Goal: Task Accomplishment & Management: Use online tool/utility

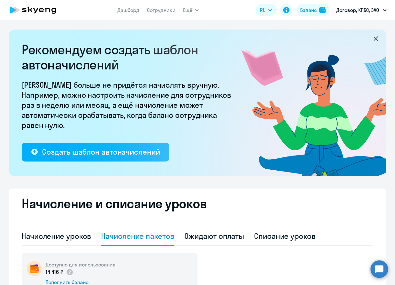
select select "10"
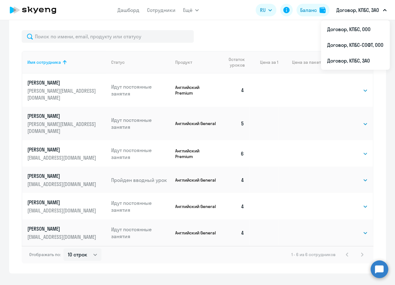
click at [362, 12] on p "Договор, КПБС, ЗАО" at bounding box center [357, 10] width 43 height 8
click at [360, 33] on li "Договор, КПБС, ООО" at bounding box center [355, 29] width 69 height 16
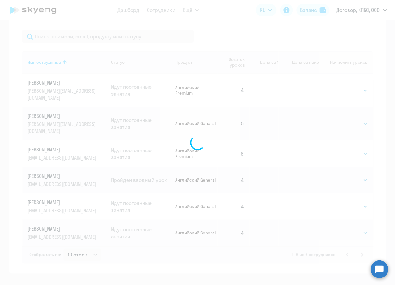
select select "30"
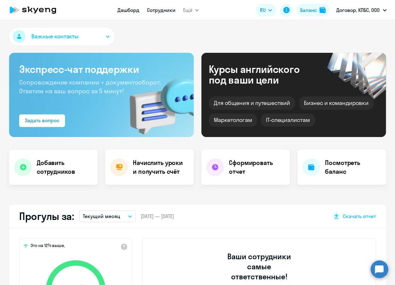
click at [150, 9] on link "Сотрудники" at bounding box center [161, 10] width 29 height 6
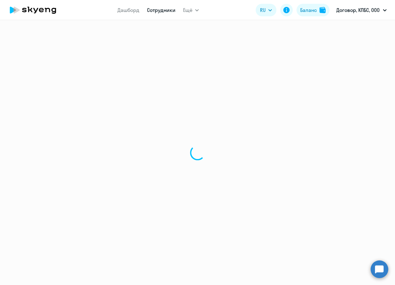
select select "30"
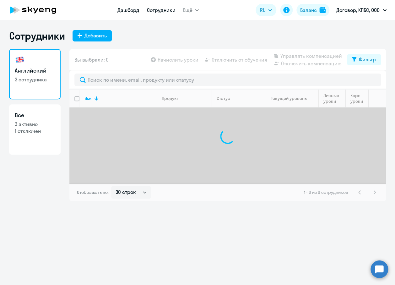
click at [124, 12] on link "Дашборд" at bounding box center [128, 10] width 22 height 6
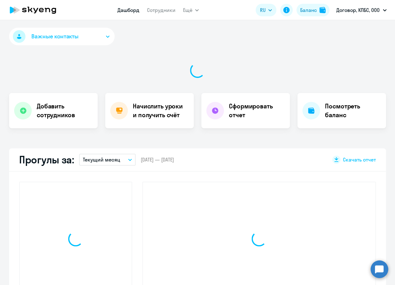
select select "30"
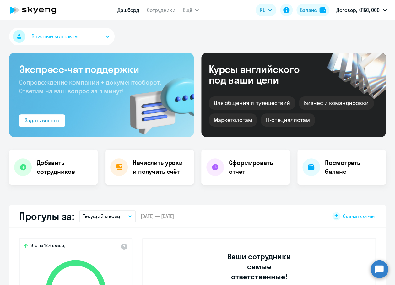
click at [151, 165] on h4 "Начислить уроки и получить счёт" at bounding box center [160, 167] width 55 height 18
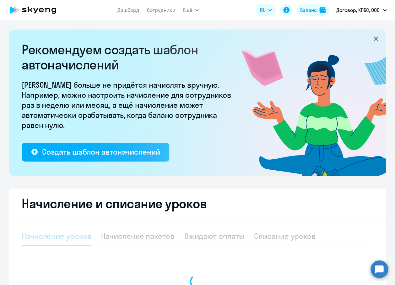
select select "10"
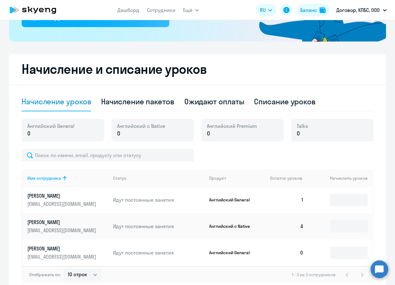
scroll to position [135, 0]
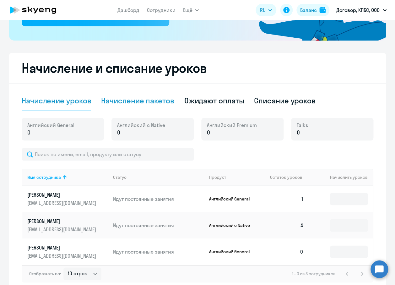
click at [157, 104] on div "Начисление пакетов" at bounding box center [137, 100] width 73 height 10
select select "10"
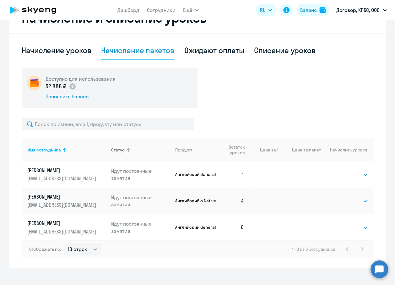
scroll to position [194, 0]
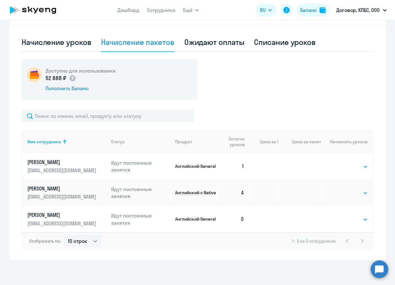
click at [341, 167] on td "Выбрать 4 8 16 32 64 96 128 Выбрать" at bounding box center [347, 166] width 52 height 26
select select "4"
click option "4" at bounding box center [0, 0] width 0 height 0
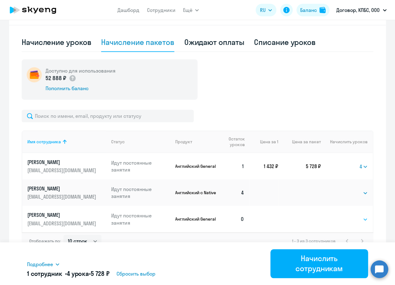
click at [342, 215] on select "Выбрать 4 8 16 32 64 96 128" at bounding box center [355, 219] width 26 height 8
select select "4"
click option "4" at bounding box center [0, 0] width 0 height 0
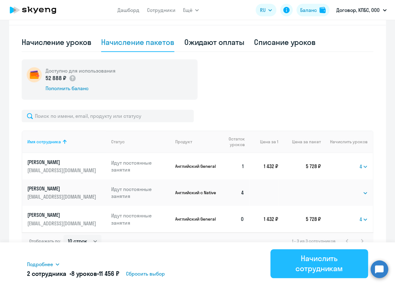
click at [304, 264] on div "Начислить сотрудникам" at bounding box center [319, 263] width 80 height 20
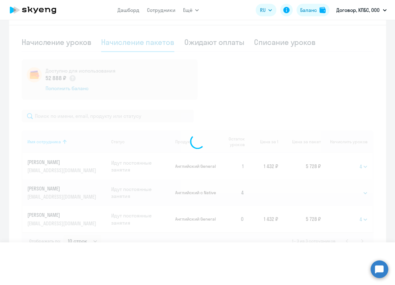
select select
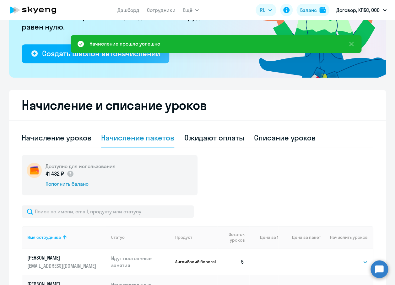
scroll to position [70, 0]
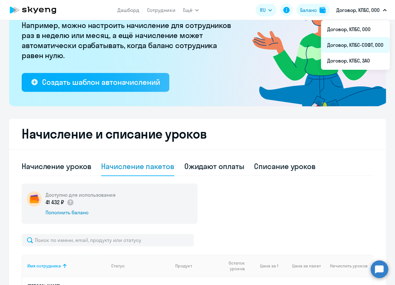
click at [366, 47] on li "Договор, КПБС-СОФТ, ООО" at bounding box center [355, 45] width 69 height 16
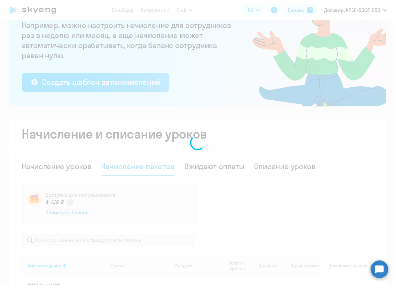
scroll to position [70, 0]
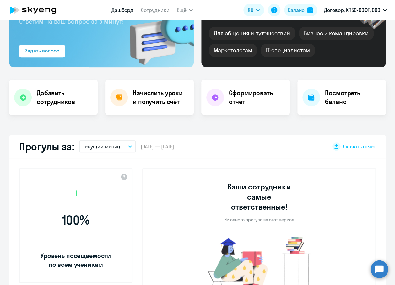
select select "30"
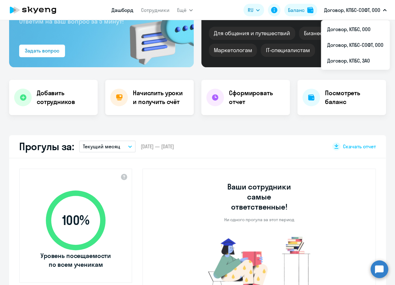
click at [170, 98] on h4 "Начислить уроки и получить счёт" at bounding box center [160, 98] width 55 height 18
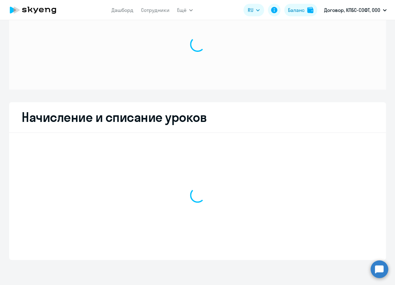
select select "10"
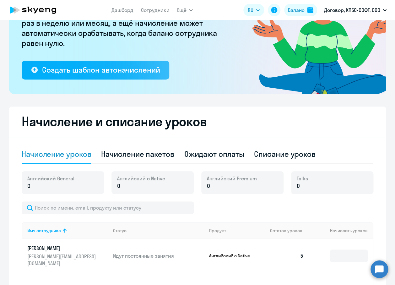
scroll to position [166, 0]
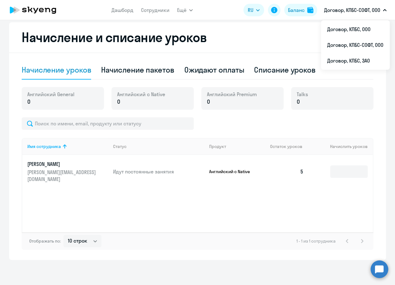
click at [350, 13] on p "Договор, КПБС-СОФТ, ООО" at bounding box center [352, 10] width 56 height 8
click at [351, 65] on li "Договор, КПБС, ЗАО" at bounding box center [355, 61] width 69 height 16
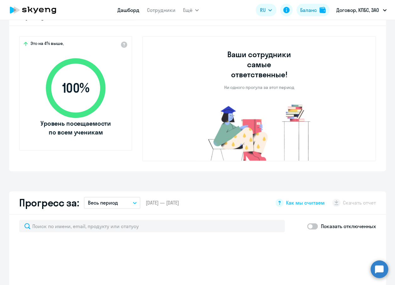
scroll to position [172, 0]
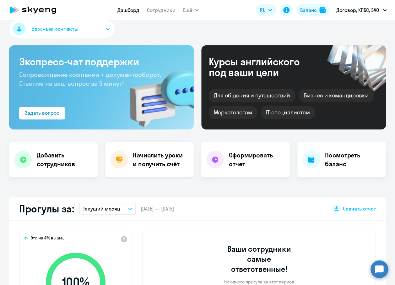
click at [153, 156] on h4 "Начислить уроки и получить счёт" at bounding box center [160, 160] width 55 height 18
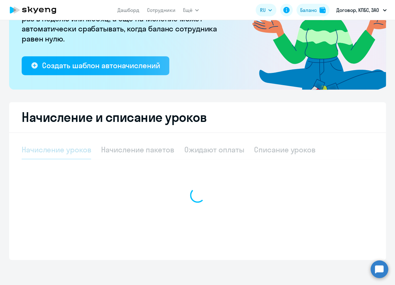
select select "10"
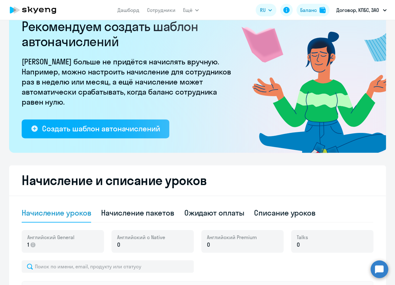
scroll to position [6, 0]
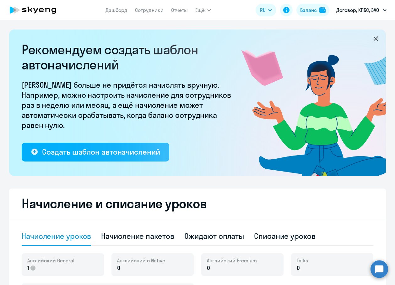
select select "10"
click at [153, 8] on link "Сотрудники" at bounding box center [149, 10] width 29 height 6
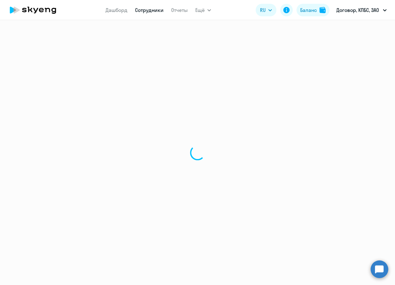
select select "30"
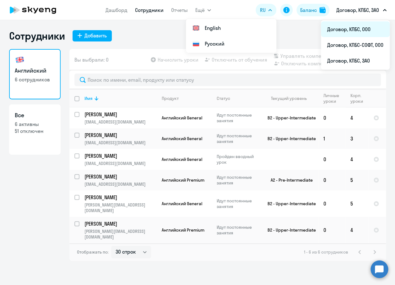
click at [360, 26] on li "Договор, КПБС, ООО" at bounding box center [355, 29] width 69 height 16
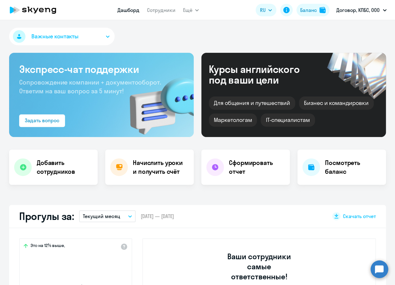
select select "30"
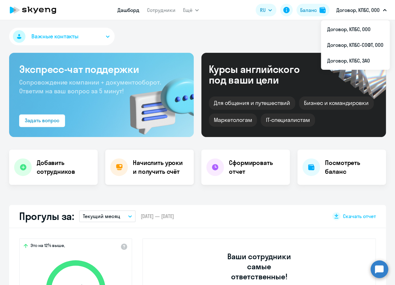
click at [168, 164] on h4 "Начислить уроки и получить счёт" at bounding box center [160, 167] width 55 height 18
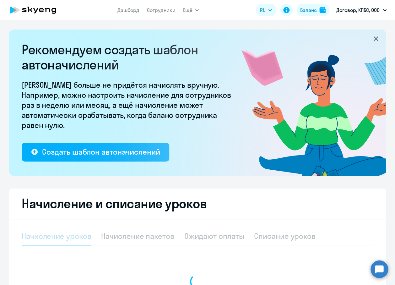
select select "10"
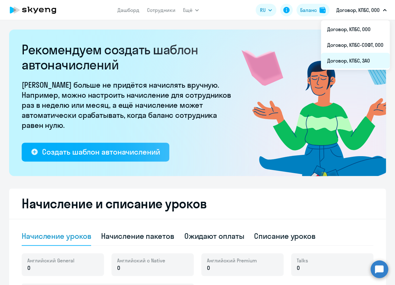
click at [353, 64] on li "Договор, КПБС, ЗАО" at bounding box center [355, 61] width 69 height 16
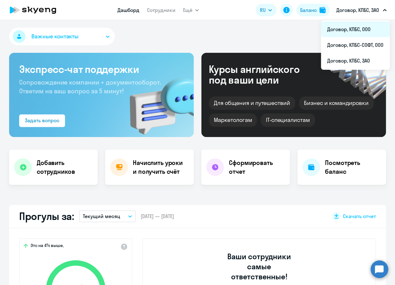
click at [354, 33] on li "Договор, КПБС, ООО" at bounding box center [355, 29] width 69 height 16
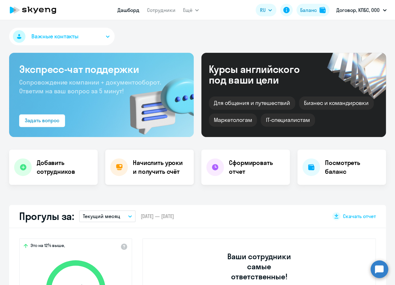
click at [159, 163] on h4 "Начислить уроки и получить счёт" at bounding box center [160, 167] width 55 height 18
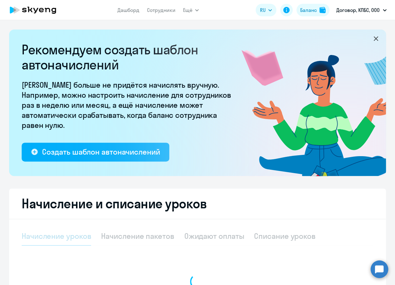
select select "10"
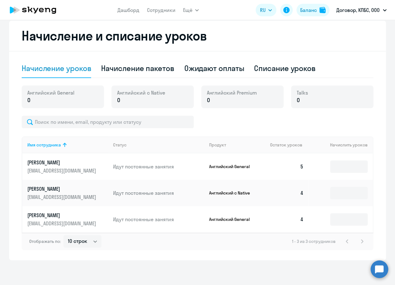
scroll to position [168, 0]
